Goal: Transaction & Acquisition: Purchase product/service

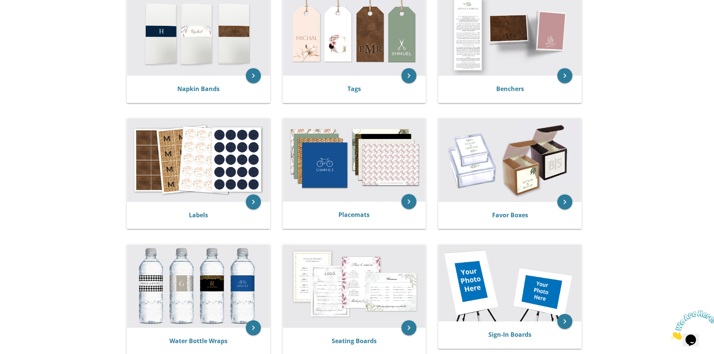
scroll to position [188, 0]
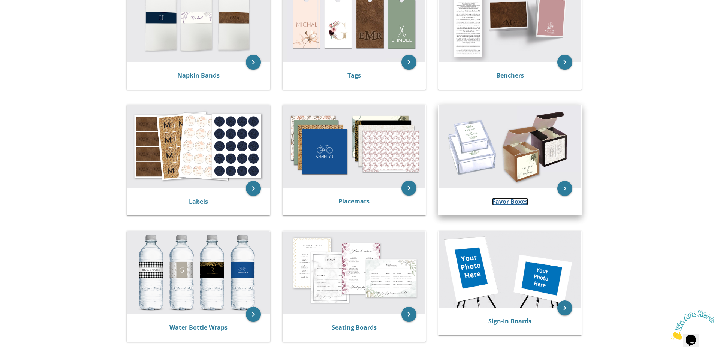
click at [514, 198] on link "Favor Boxes" at bounding box center [510, 202] width 36 height 8
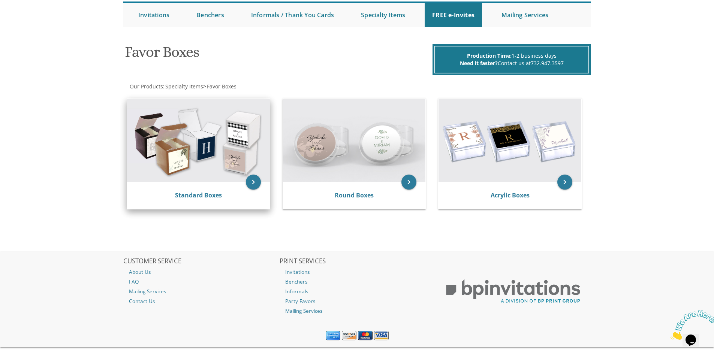
click at [227, 197] on div "Standard Boxes" at bounding box center [198, 195] width 125 height 9
click at [192, 193] on link "Standard Boxes" at bounding box center [198, 195] width 47 height 8
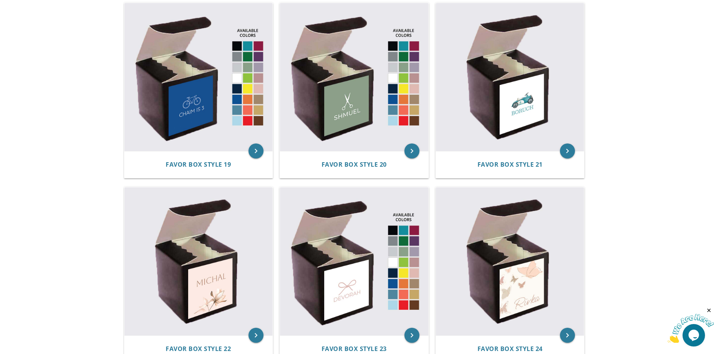
scroll to position [1275, 0]
click at [362, 82] on img at bounding box center [354, 77] width 149 height 149
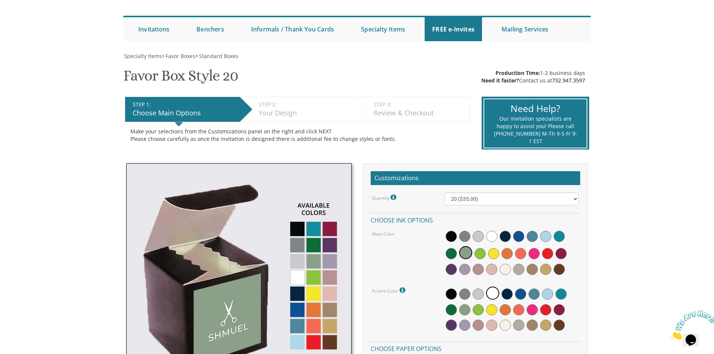
scroll to position [113, 0]
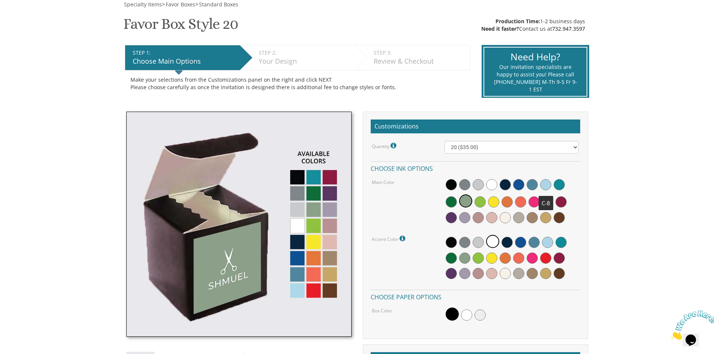
click at [544, 184] on span at bounding box center [545, 184] width 11 height 11
click at [494, 241] on span at bounding box center [492, 241] width 13 height 13
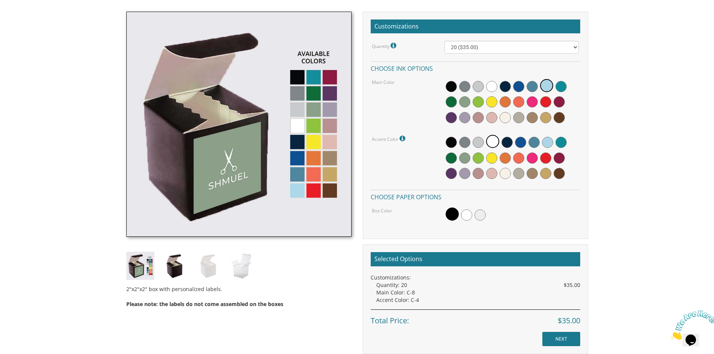
scroll to position [150, 0]
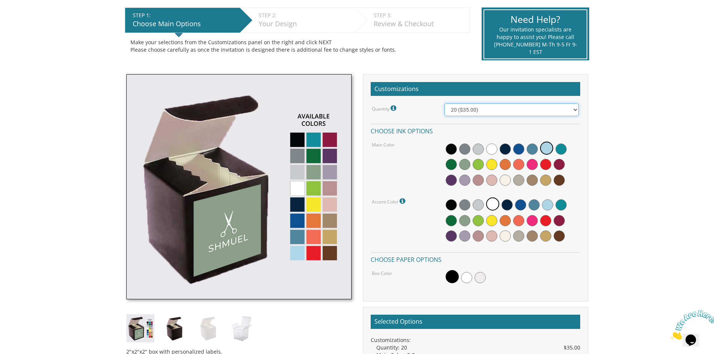
click at [501, 111] on select "20 ($35.00) 40 ($53.00) 60 ($65.00) 80 ($75.00) 100 ($85.00)" at bounding box center [512, 110] width 134 height 13
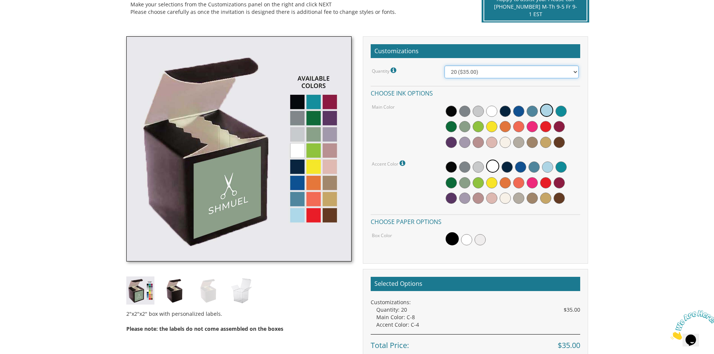
scroll to position [225, 0]
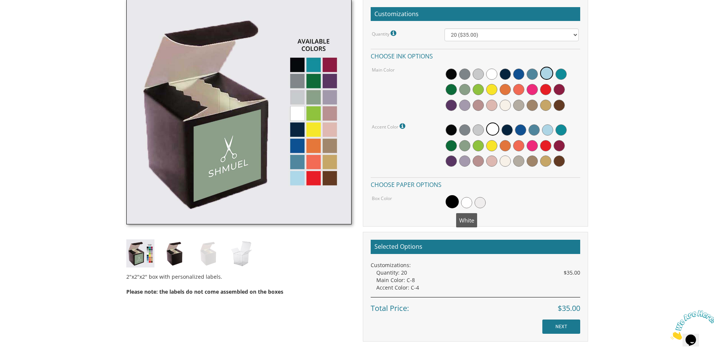
click at [461, 203] on span at bounding box center [466, 202] width 11 height 11
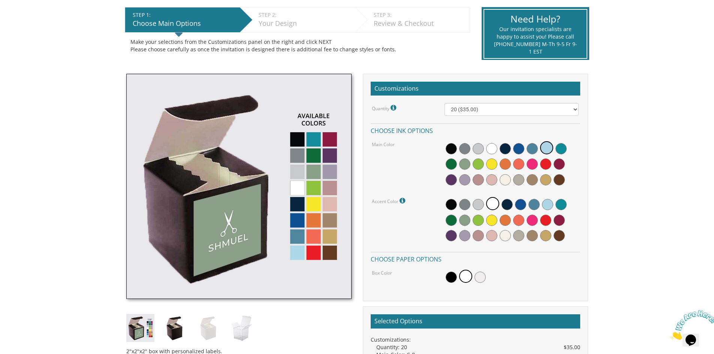
scroll to position [150, 0]
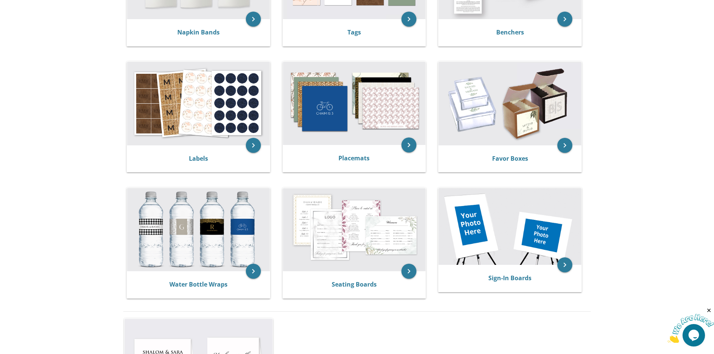
scroll to position [338, 0]
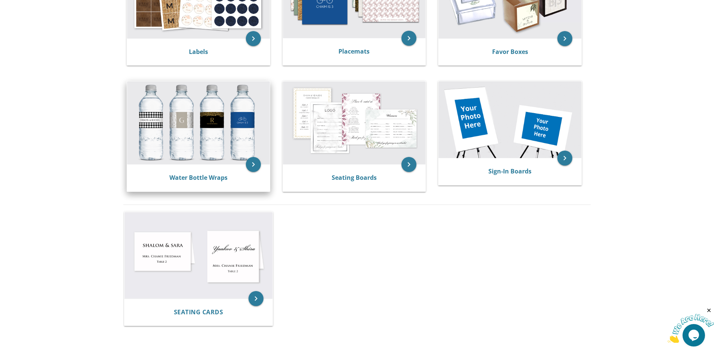
click at [201, 124] on img at bounding box center [198, 122] width 143 height 83
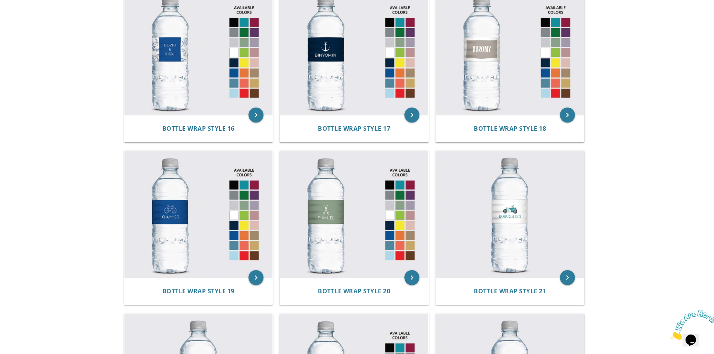
scroll to position [1050, 0]
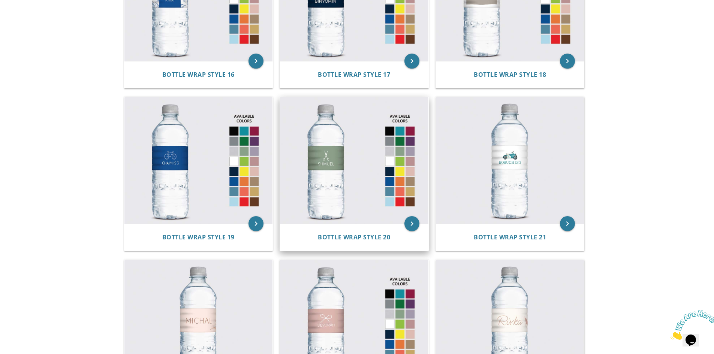
click at [340, 152] on img at bounding box center [354, 160] width 149 height 127
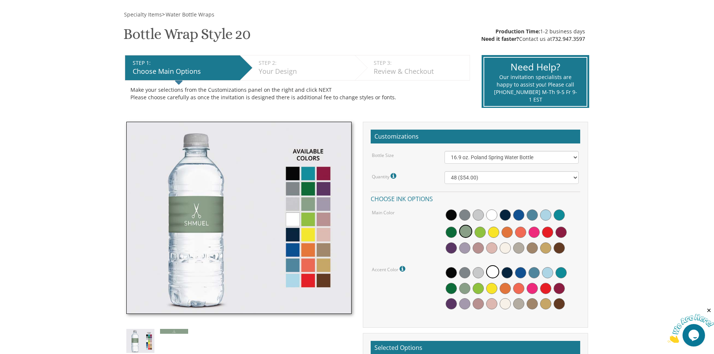
scroll to position [113, 0]
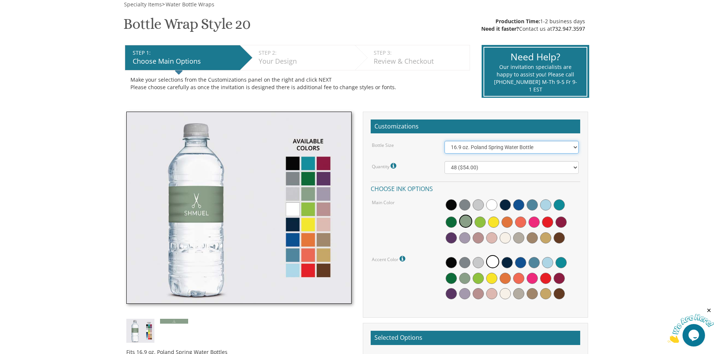
click at [546, 151] on select "16.9 oz. Poland Spring Water Bottle 13.5 oz. Fred Water Bottle" at bounding box center [512, 147] width 134 height 13
click at [548, 203] on span at bounding box center [545, 205] width 11 height 11
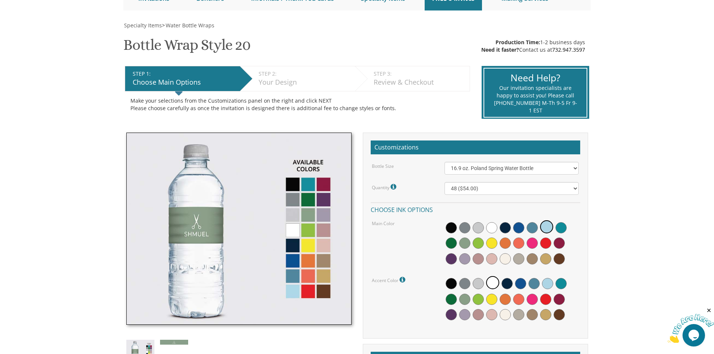
scroll to position [75, 0]
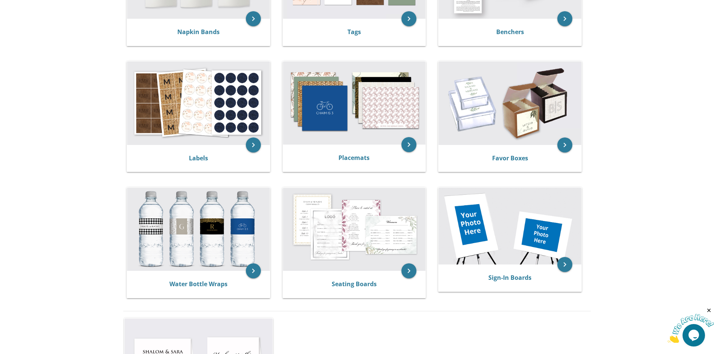
scroll to position [225, 0]
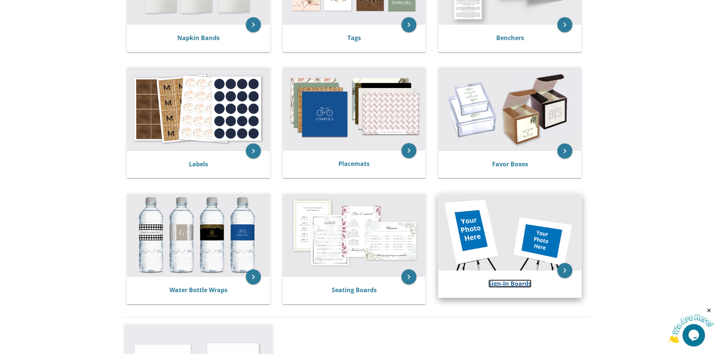
click at [520, 285] on link "Sign-In Boards" at bounding box center [510, 284] width 43 height 8
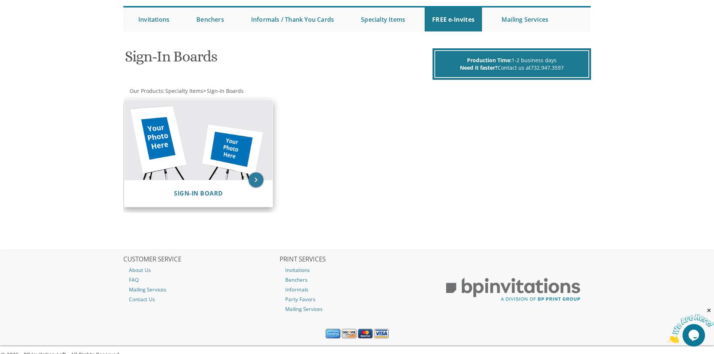
scroll to position [75, 0]
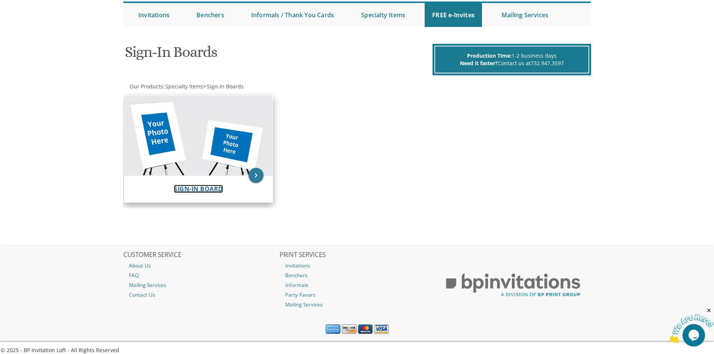
click at [207, 191] on span "Sign-In Board" at bounding box center [198, 189] width 49 height 8
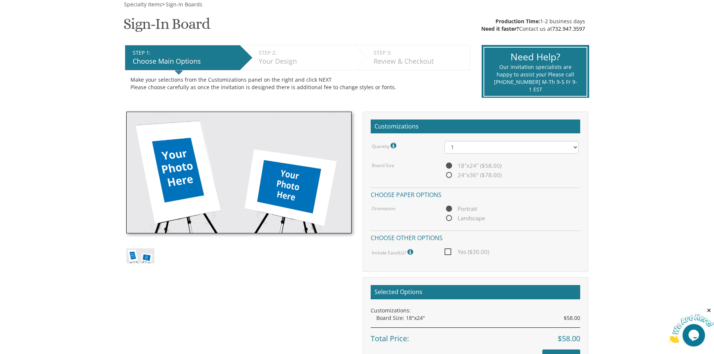
scroll to position [150, 0]
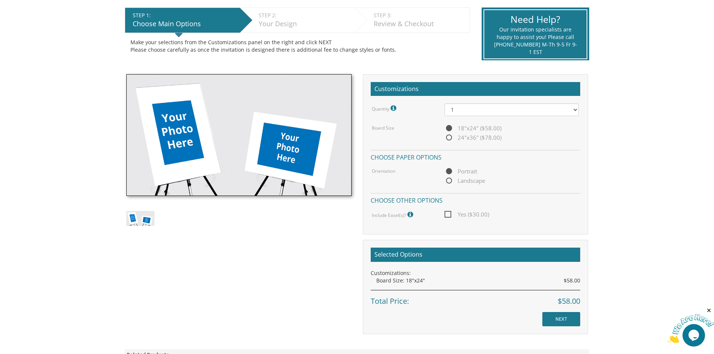
click at [465, 180] on span "Landscape" at bounding box center [465, 180] width 41 height 9
click at [450, 180] on input "Landscape" at bounding box center [447, 181] width 5 height 5
radio input "true"
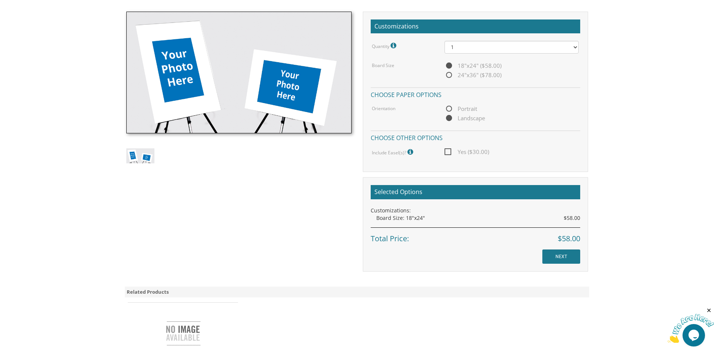
scroll to position [225, 0]
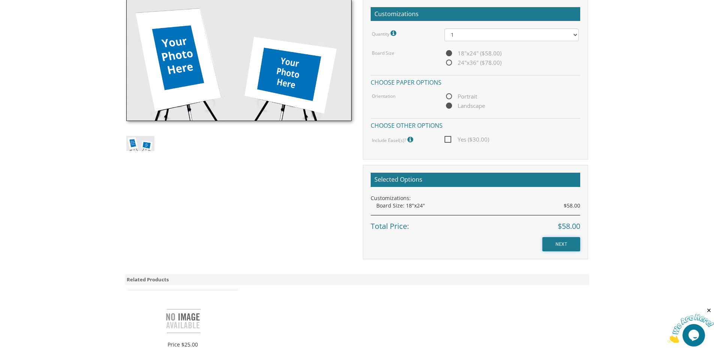
click at [563, 243] on input "NEXT" at bounding box center [562, 244] width 38 height 14
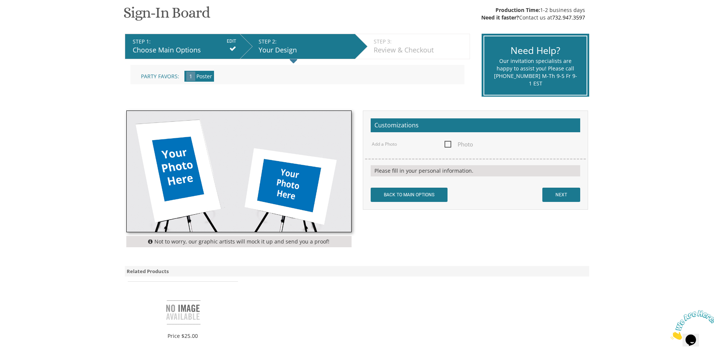
scroll to position [150, 0]
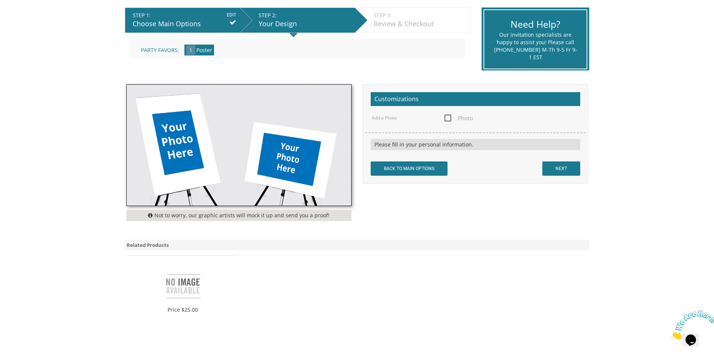
click at [449, 119] on span "Photo" at bounding box center [459, 118] width 29 height 9
click at [449, 119] on input "Photo" at bounding box center [447, 117] width 5 height 5
checkbox input "true"
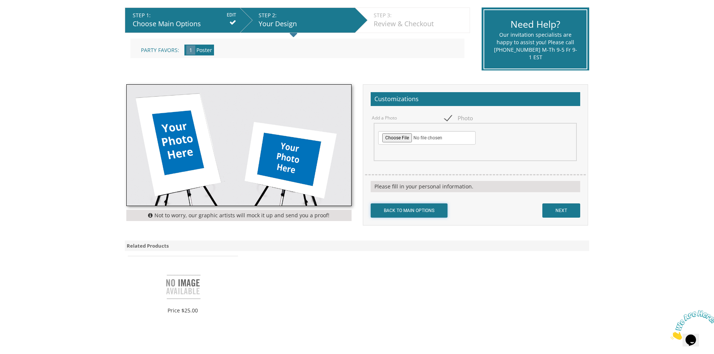
click at [408, 212] on input "BACK TO MAIN OPTIONS" at bounding box center [409, 211] width 77 height 14
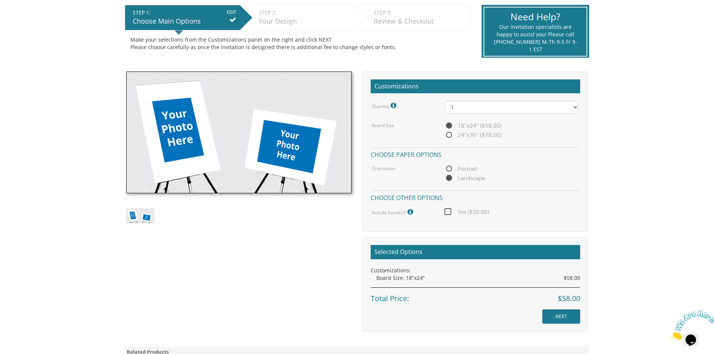
scroll to position [150, 0]
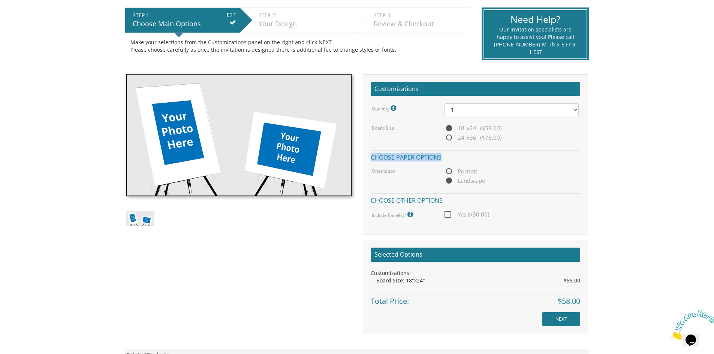
drag, startPoint x: 371, startPoint y: 156, endPoint x: 480, endPoint y: 155, distance: 109.5
click at [480, 155] on h4 "Choose paper options" at bounding box center [476, 156] width 210 height 13
click at [561, 322] on input "NEXT" at bounding box center [562, 319] width 38 height 14
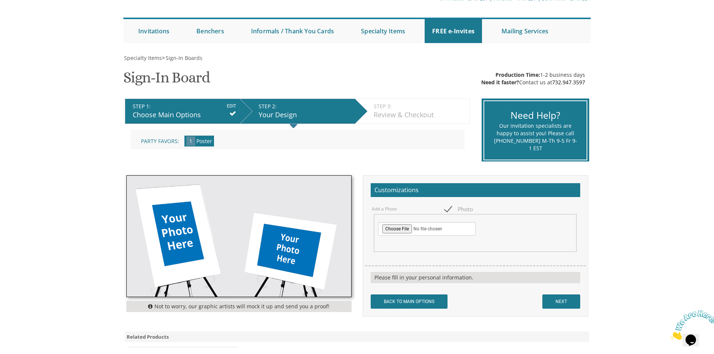
scroll to position [188, 0]
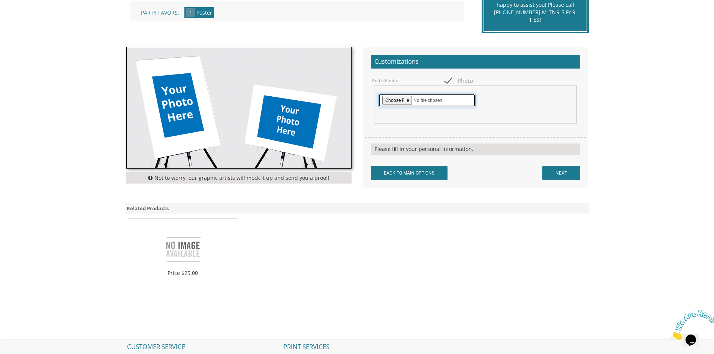
click at [395, 101] on input "file" at bounding box center [427, 101] width 98 height 14
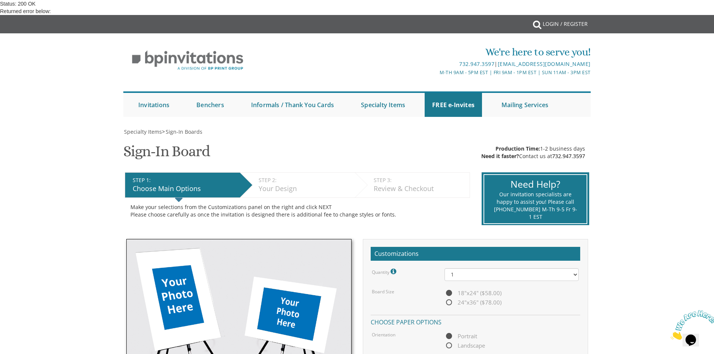
scroll to position [263, 0]
drag, startPoint x: 555, startPoint y: 224, endPoint x: 549, endPoint y: 223, distance: 6.4
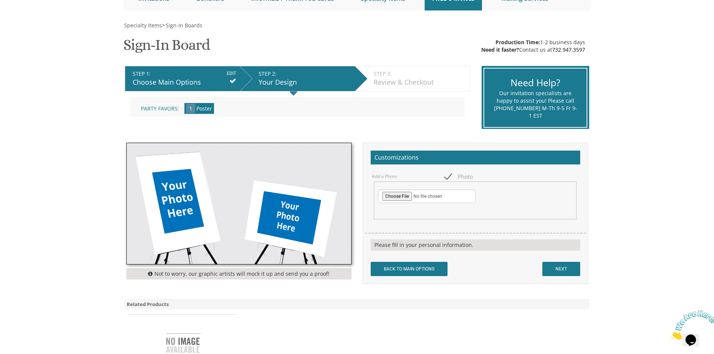
scroll to position [113, 0]
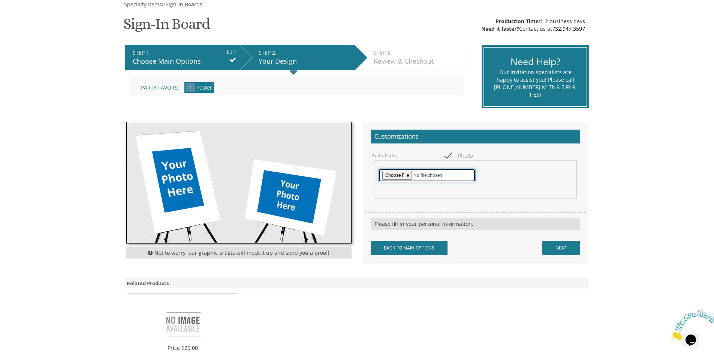
click at [402, 176] on input "file" at bounding box center [427, 176] width 98 height 14
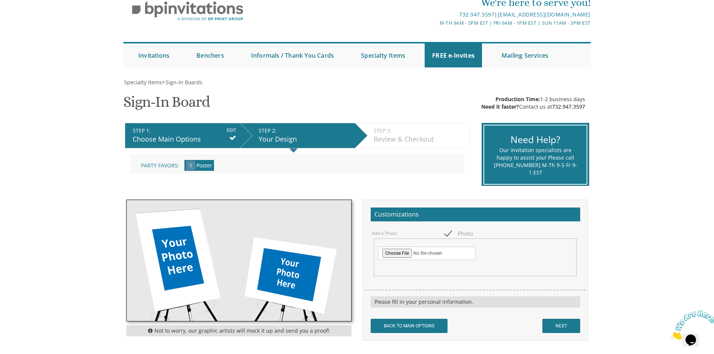
scroll to position [75, 0]
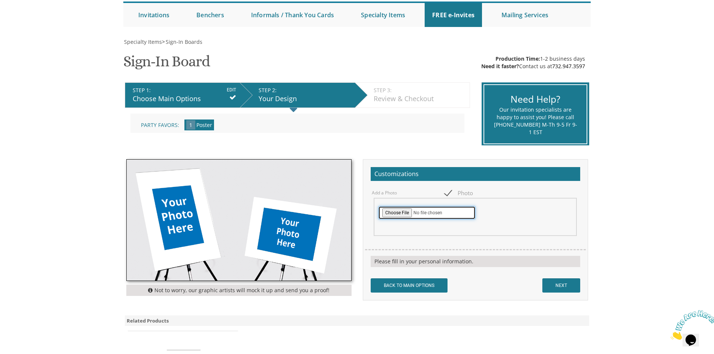
click at [403, 215] on input "file" at bounding box center [427, 213] width 98 height 14
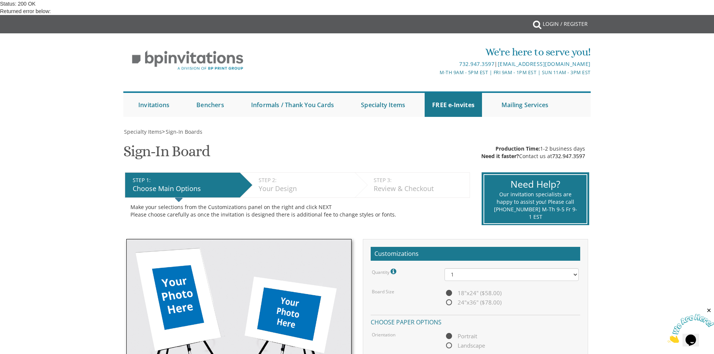
scroll to position [418, 0]
